Goal: Task Accomplishment & Management: Manage account settings

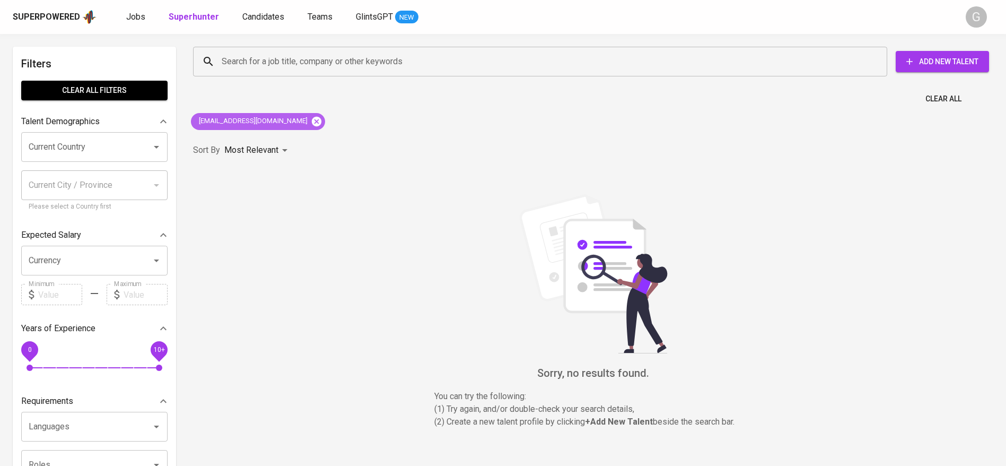
click at [311, 123] on icon at bounding box center [317, 122] width 12 height 12
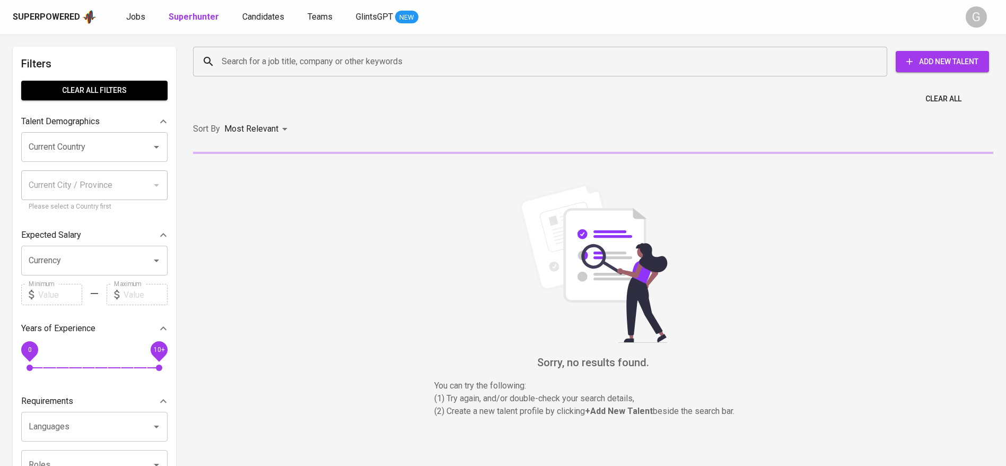
click at [284, 57] on input "Search for a job title, company or other keywords" at bounding box center [543, 61] width 648 height 20
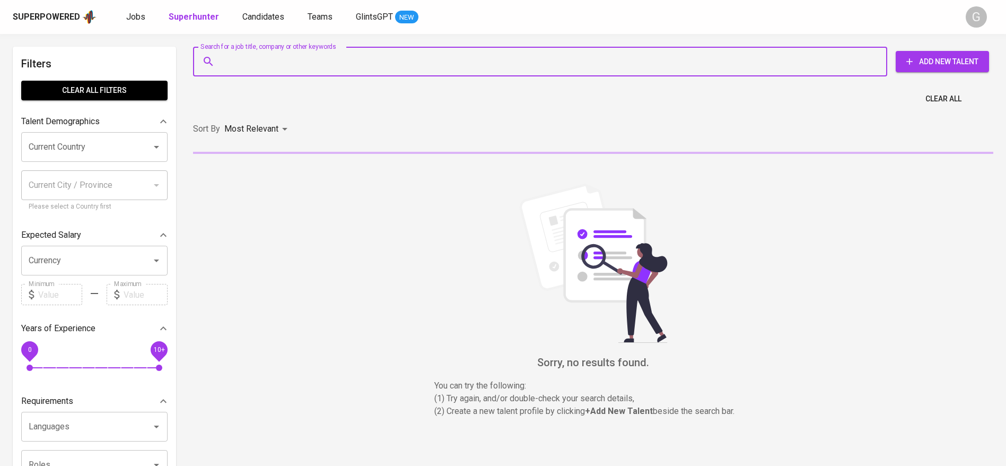
paste input "[EMAIL_ADDRESS][DOMAIN_NAME]"
type input "[EMAIL_ADDRESS][DOMAIN_NAME]"
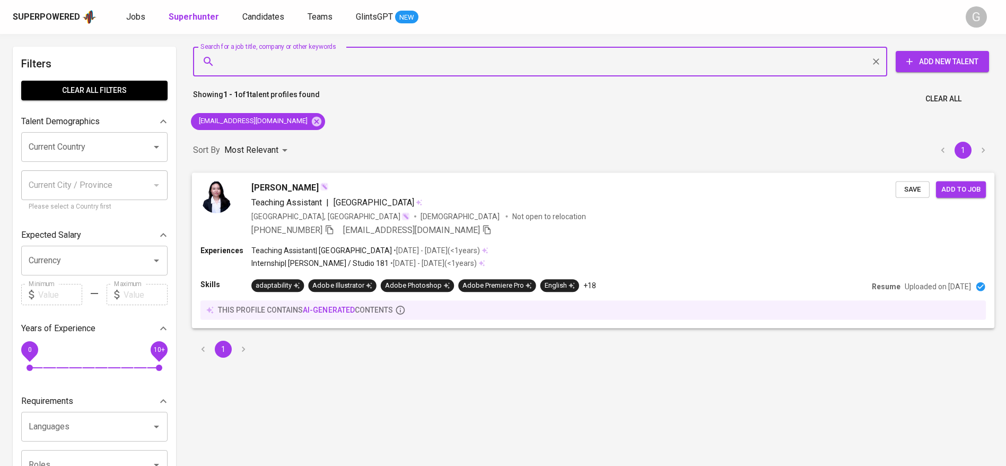
click at [480, 246] on p "• [DATE] - [DATE] ( <1 years )" at bounding box center [436, 250] width 88 height 11
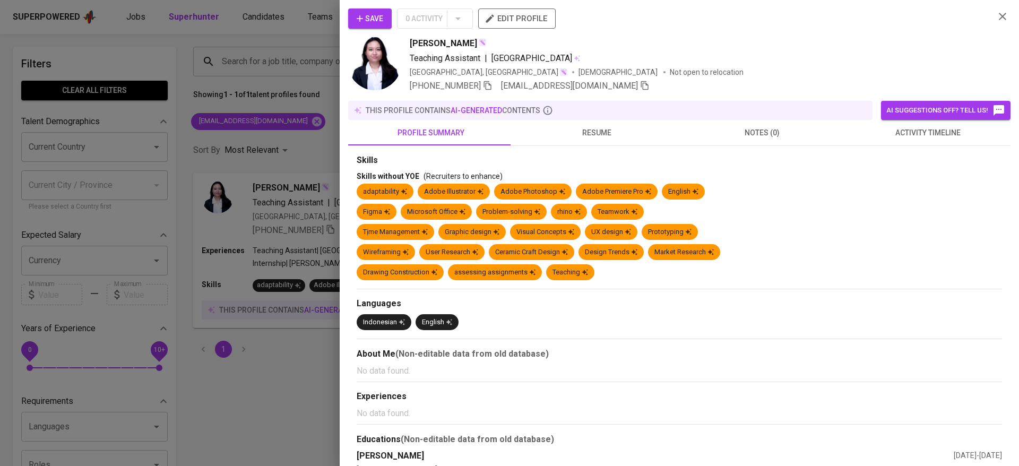
click at [378, 15] on span "Save" at bounding box center [370, 18] width 27 height 13
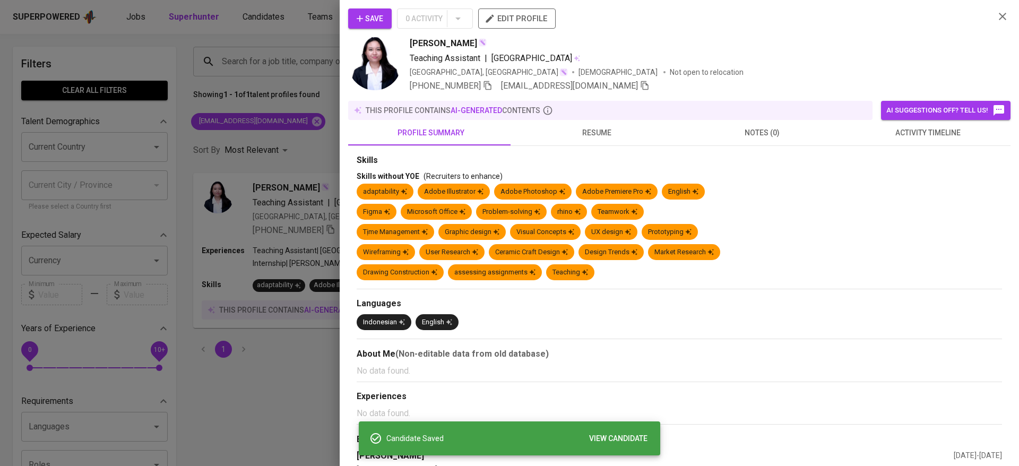
click at [277, 267] on div at bounding box center [509, 233] width 1019 height 466
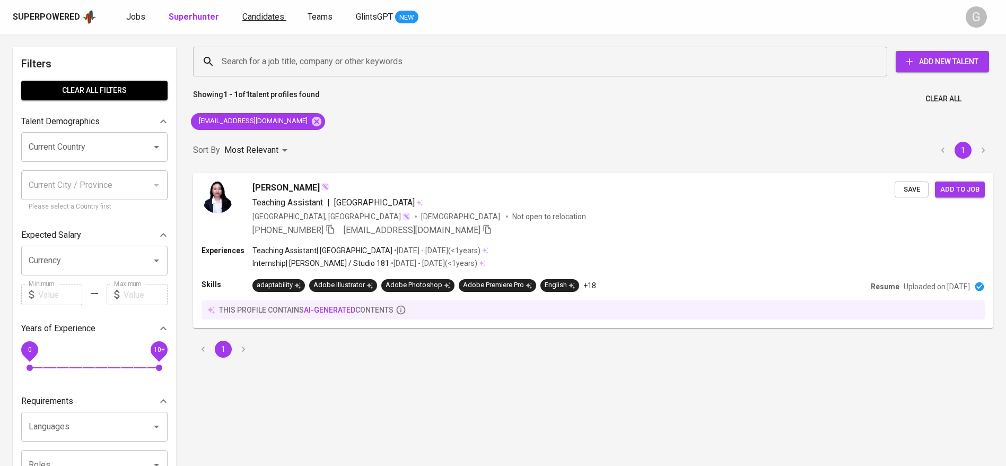
click at [264, 18] on span "Candidates" at bounding box center [263, 17] width 42 height 10
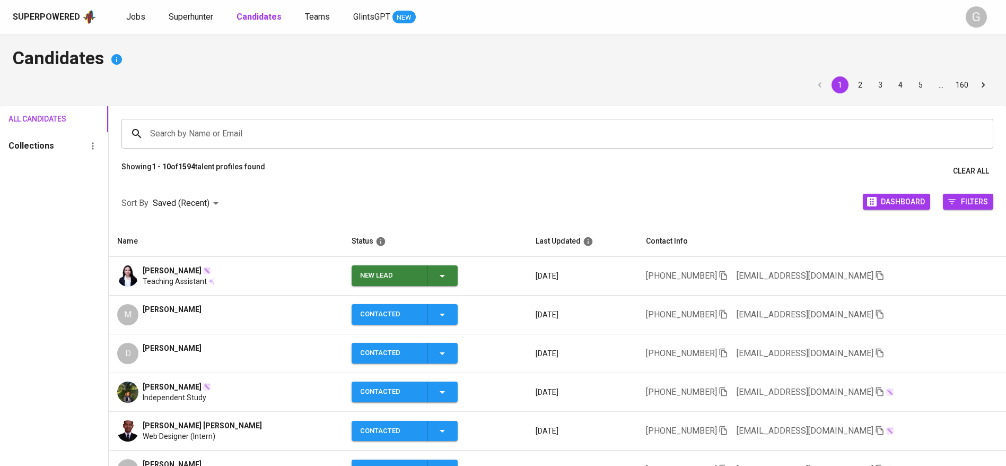
click at [438, 272] on span "New Lead" at bounding box center [405, 275] width 98 height 21
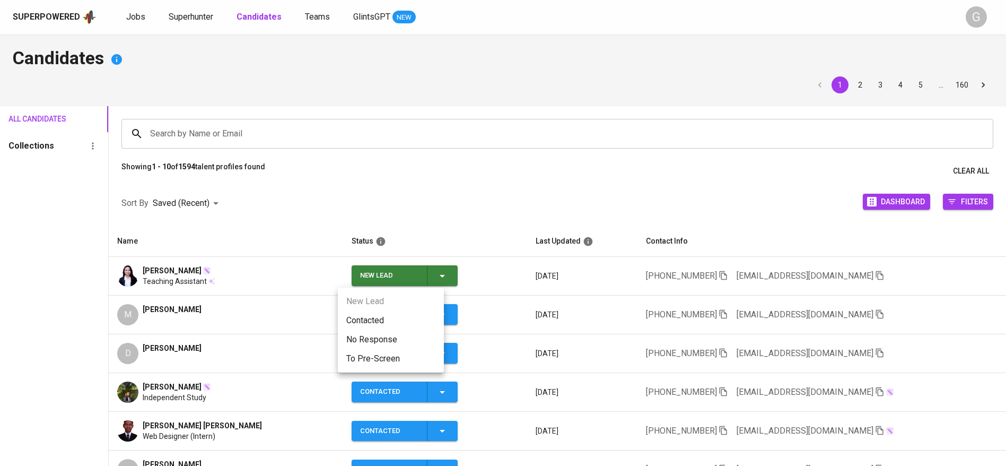
click at [411, 323] on li "Contacted" at bounding box center [391, 320] width 106 height 19
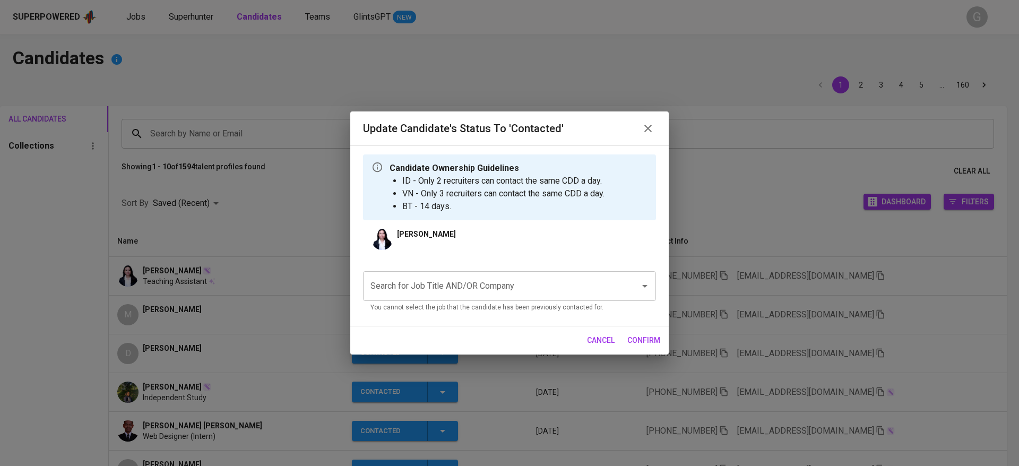
click at [463, 285] on input "Search for Job Title AND/OR Company" at bounding box center [495, 286] width 254 height 20
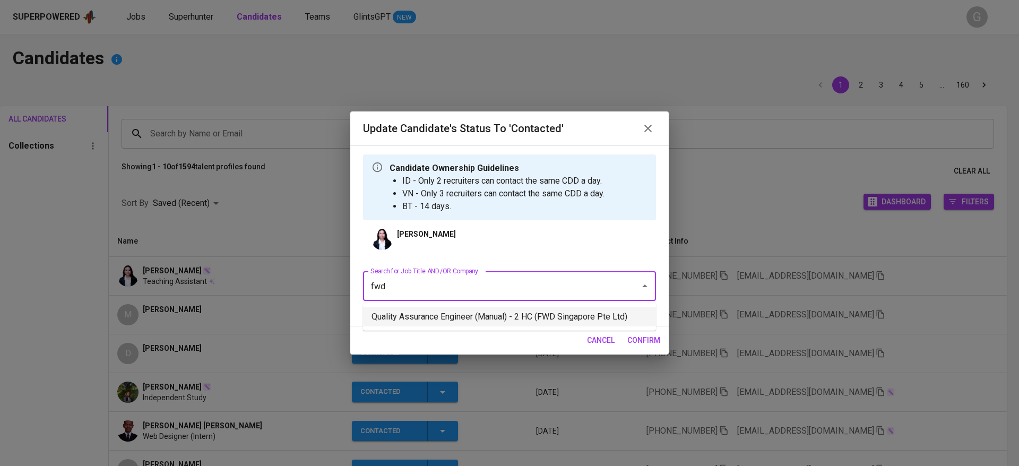
click at [445, 319] on li "Quality Assurance Engineer (Manual) - 2 HC (FWD Singapore Pte Ltd)" at bounding box center [509, 316] width 293 height 19
type input "fwd"
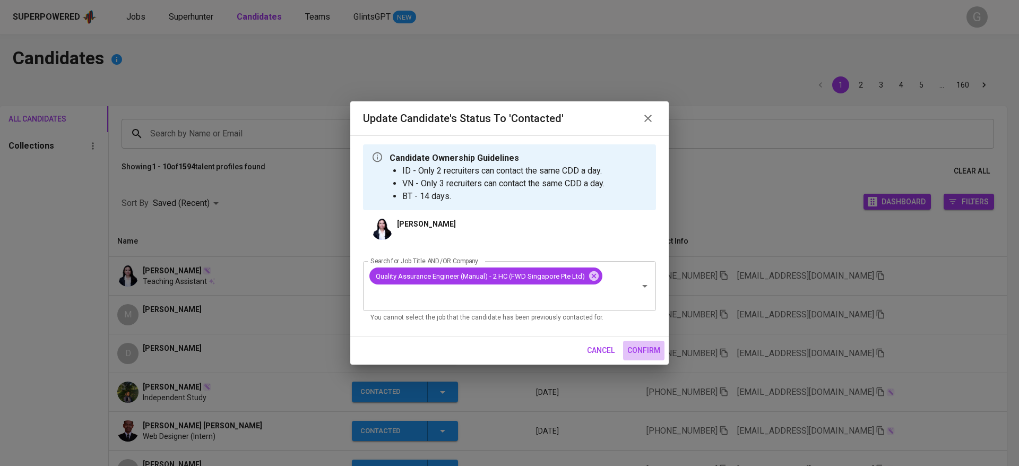
click at [645, 348] on span "confirm" at bounding box center [643, 350] width 33 height 13
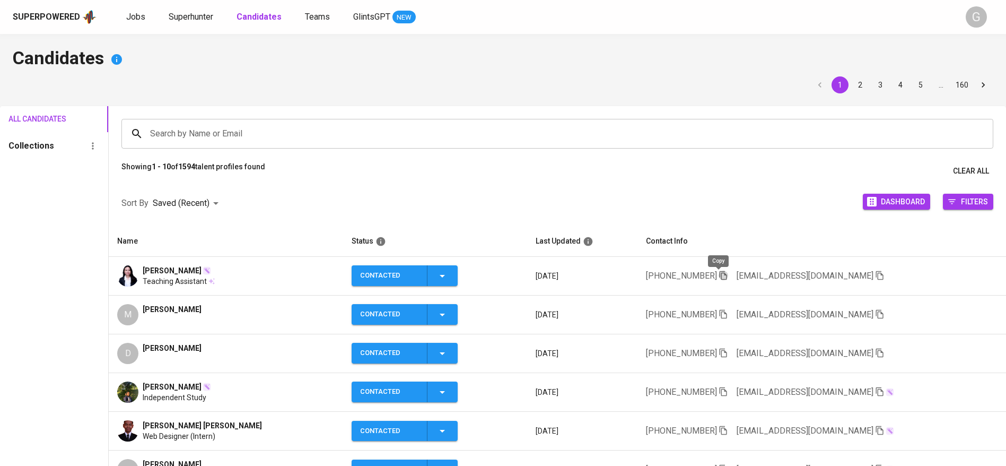
click at [720, 275] on icon "button" at bounding box center [724, 276] width 10 height 10
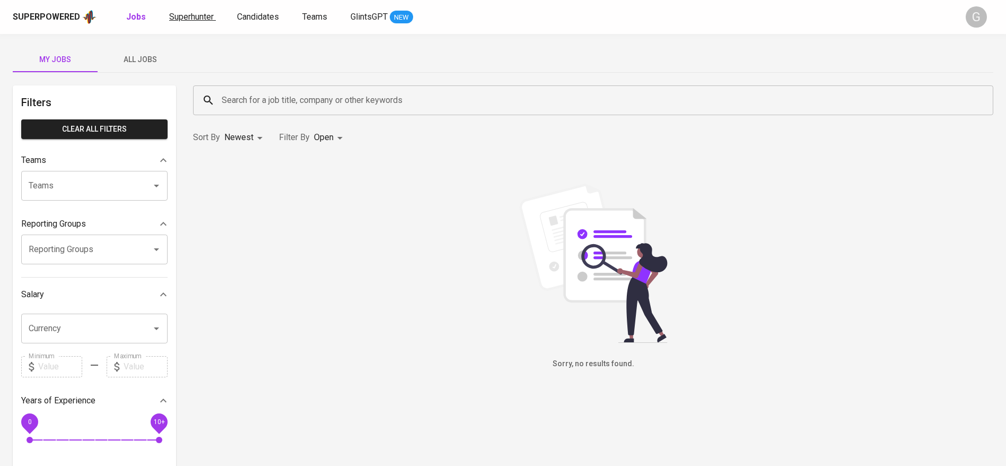
click at [201, 19] on span "Superhunter" at bounding box center [191, 17] width 45 height 10
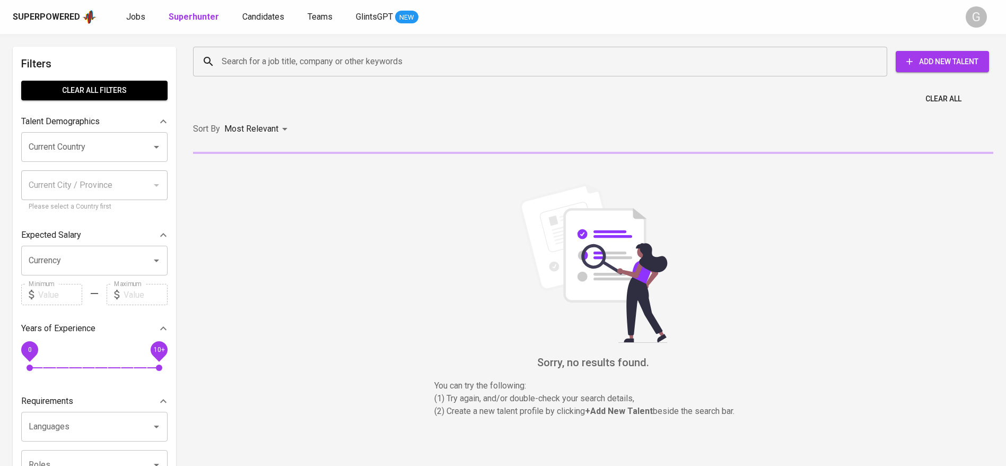
click at [276, 59] on input "Search for a job title, company or other keywords" at bounding box center [543, 61] width 648 height 20
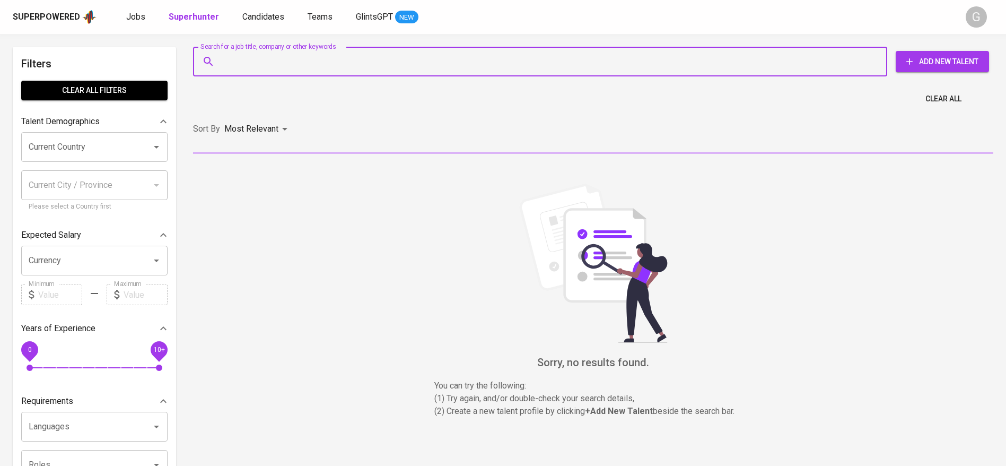
paste input "achmadsofiyan2711@gmail.com"
type input "achmadsofiyan2711@gmail.com"
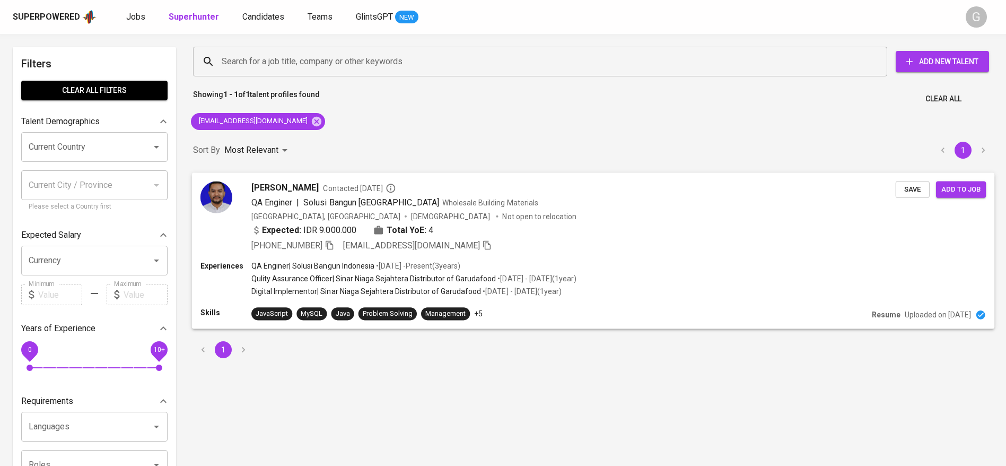
click at [679, 224] on div "Expected: IDR 9.000.000 Total YoE: 4" at bounding box center [573, 230] width 645 height 15
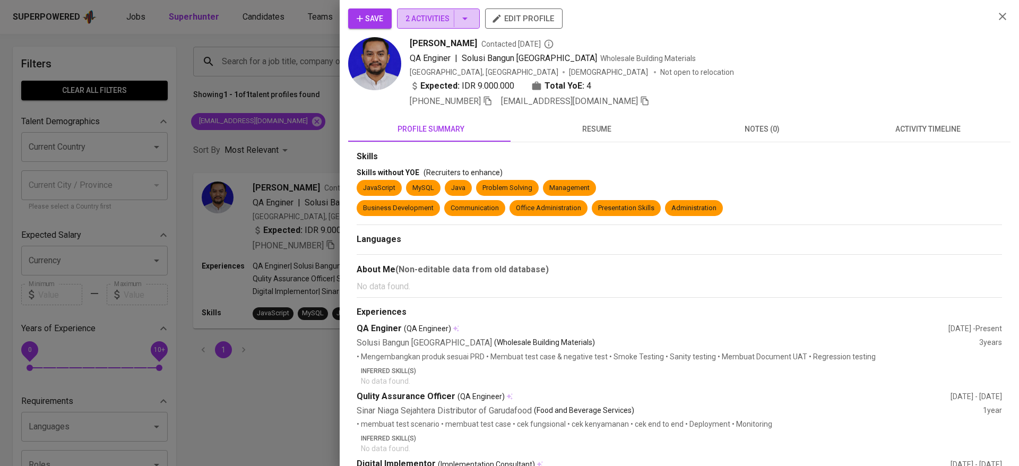
click at [426, 16] on span "2 Activities" at bounding box center [438, 18] width 66 height 13
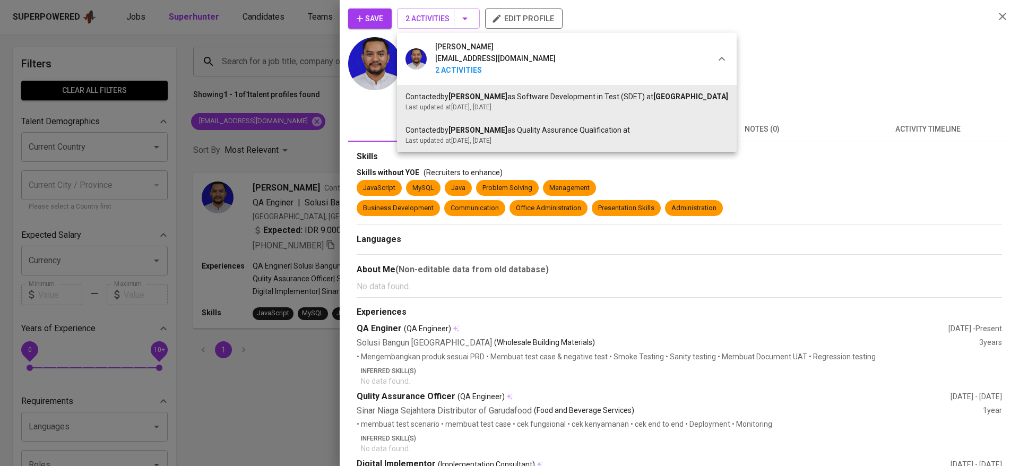
click at [807, 71] on div at bounding box center [509, 233] width 1019 height 466
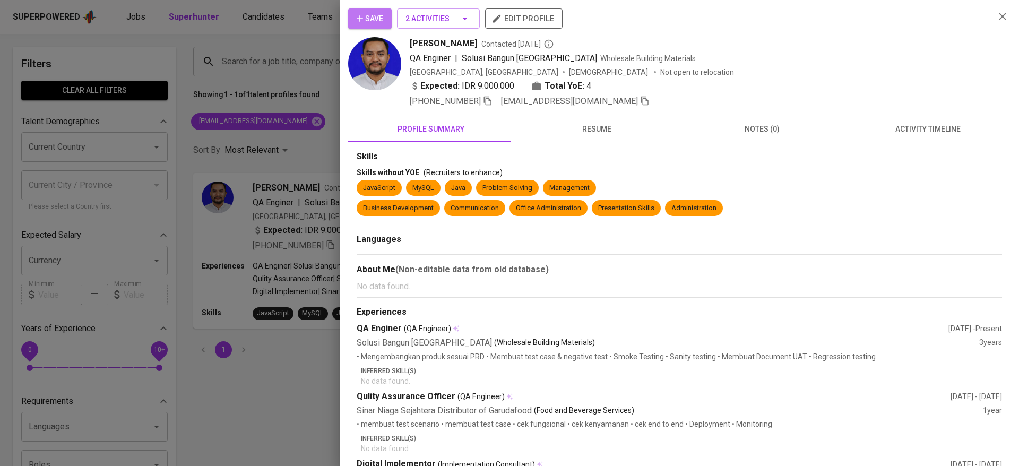
click at [366, 12] on span "Save" at bounding box center [370, 18] width 27 height 13
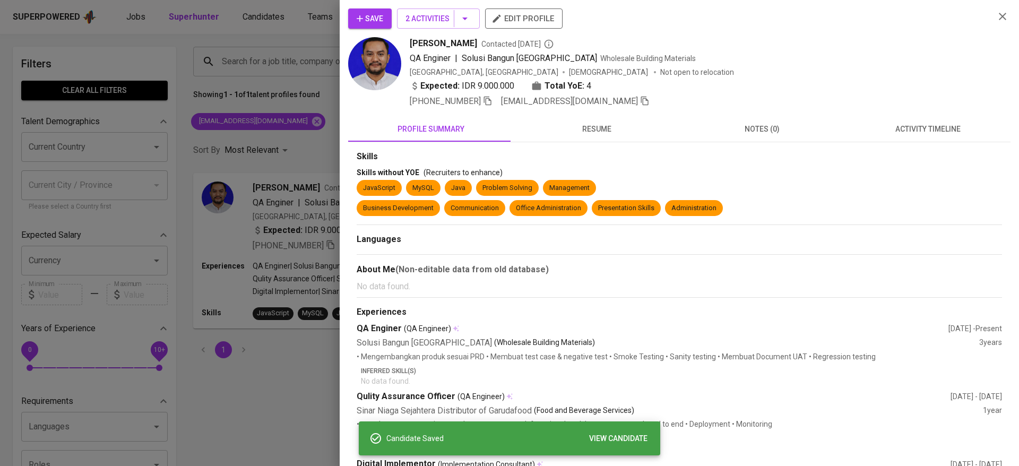
click at [241, 260] on div at bounding box center [509, 233] width 1019 height 466
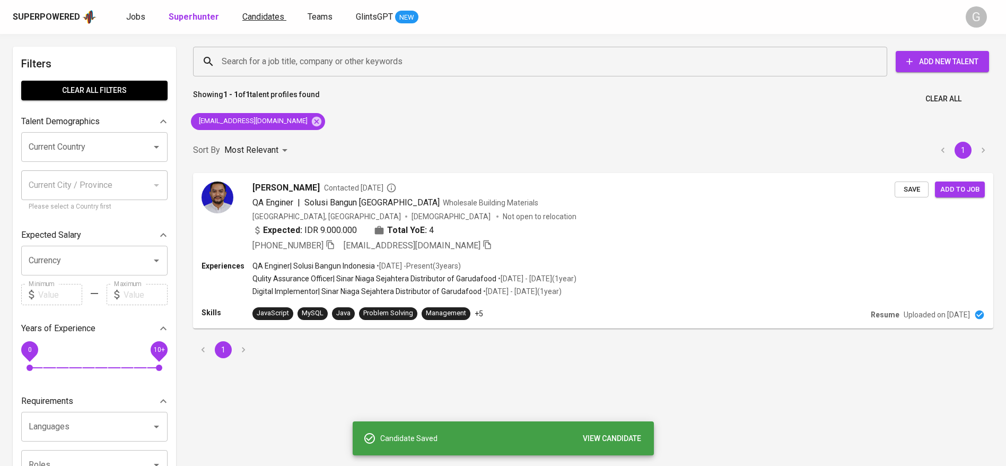
click at [256, 17] on span "Candidates" at bounding box center [263, 17] width 42 height 10
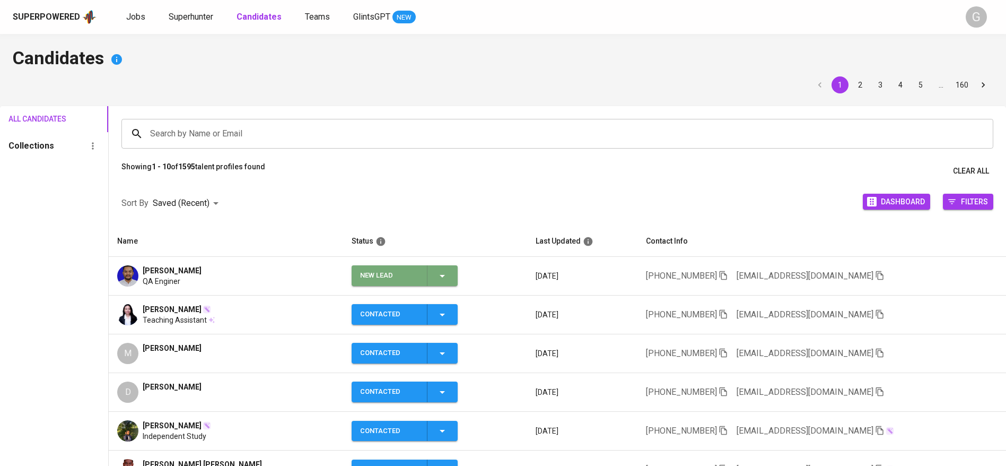
click at [436, 274] on icon "button" at bounding box center [442, 276] width 13 height 13
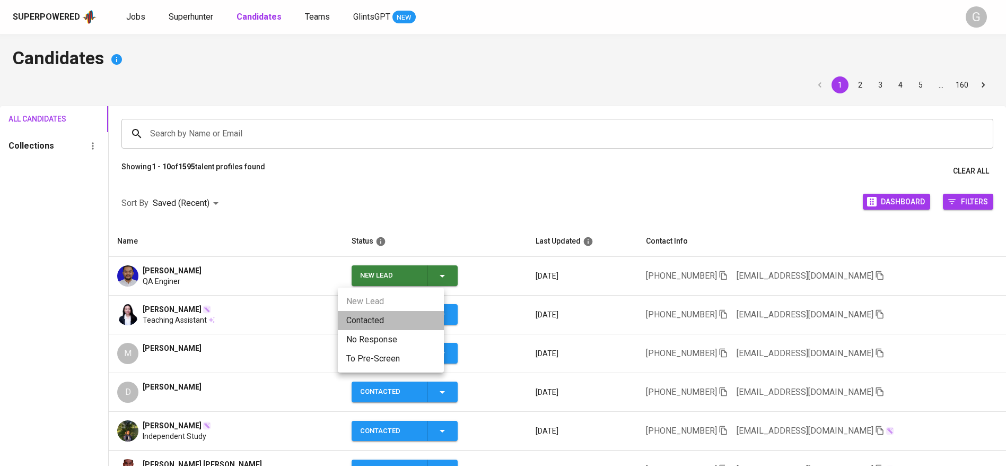
click at [426, 315] on li "Contacted" at bounding box center [391, 320] width 106 height 19
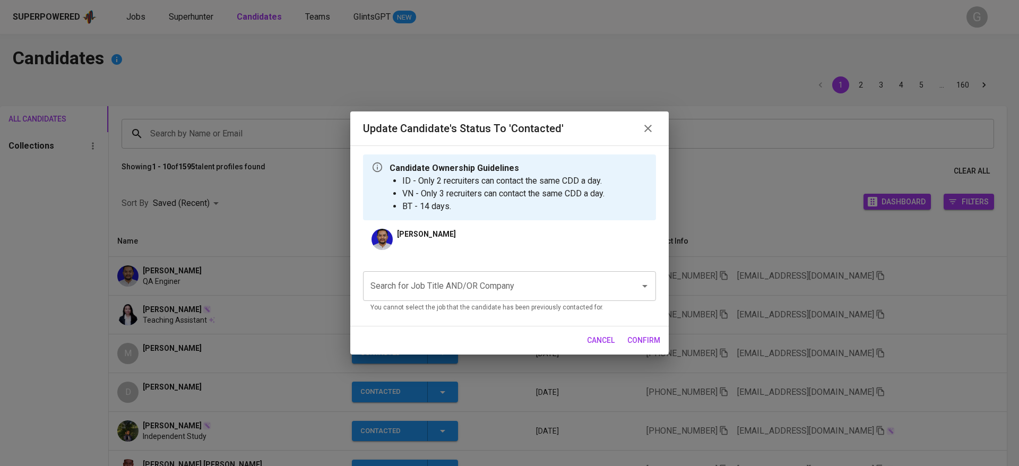
drag, startPoint x: 479, startPoint y: 302, endPoint x: 462, endPoint y: 283, distance: 25.5
click at [462, 283] on div "Search for Job Title AND/OR Company Search for Job Title AND/OR Company You can…" at bounding box center [509, 292] width 293 height 42
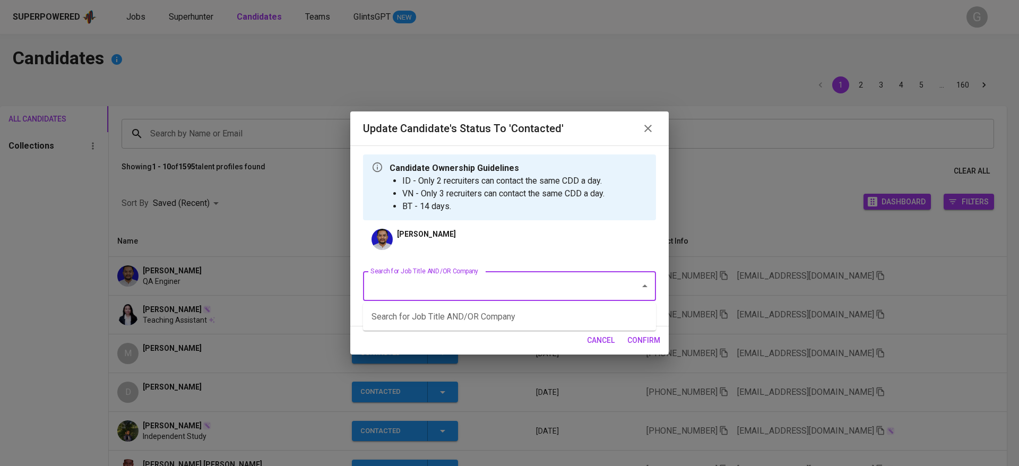
click at [462, 283] on input "Search for Job Title AND/OR Company" at bounding box center [495, 286] width 254 height 20
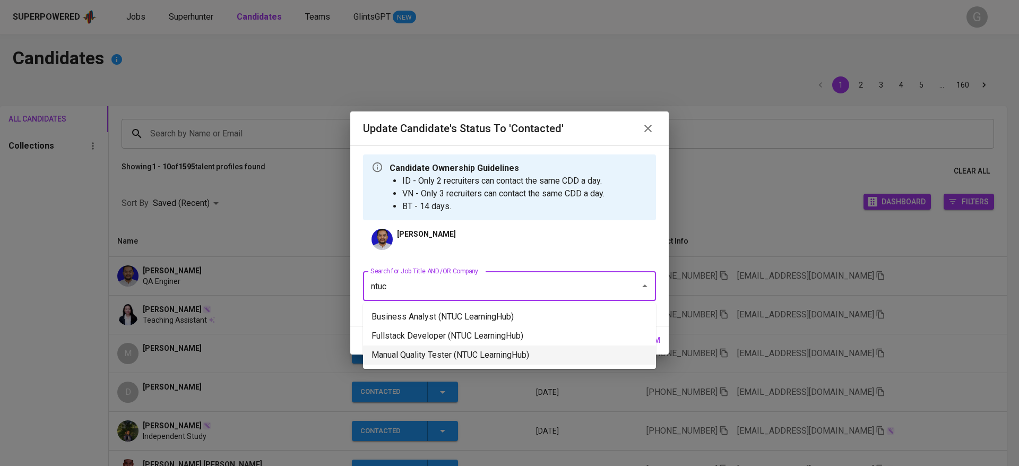
click at [483, 348] on li "Manual Quality Tester (NTUC LearningHub)" at bounding box center [509, 354] width 293 height 19
type input "ntuc"
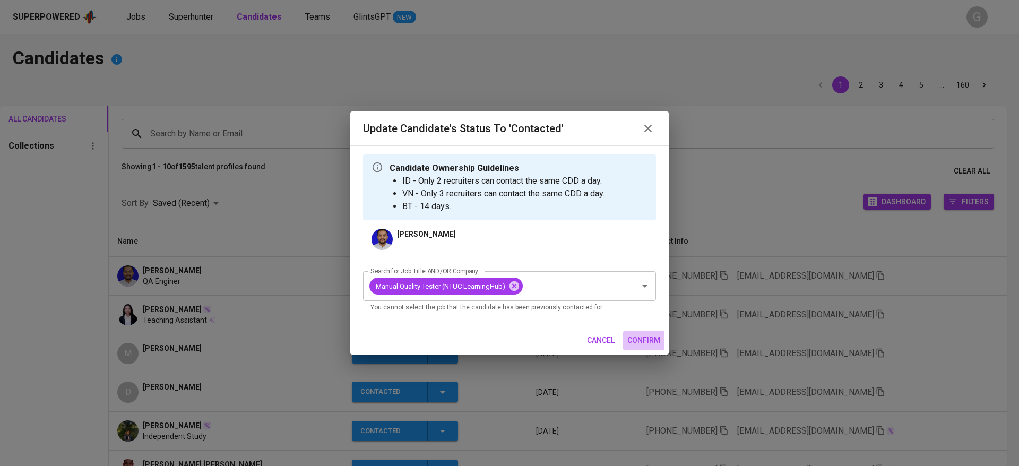
click at [636, 341] on span "confirm" at bounding box center [643, 340] width 33 height 13
